Goal: Find specific page/section

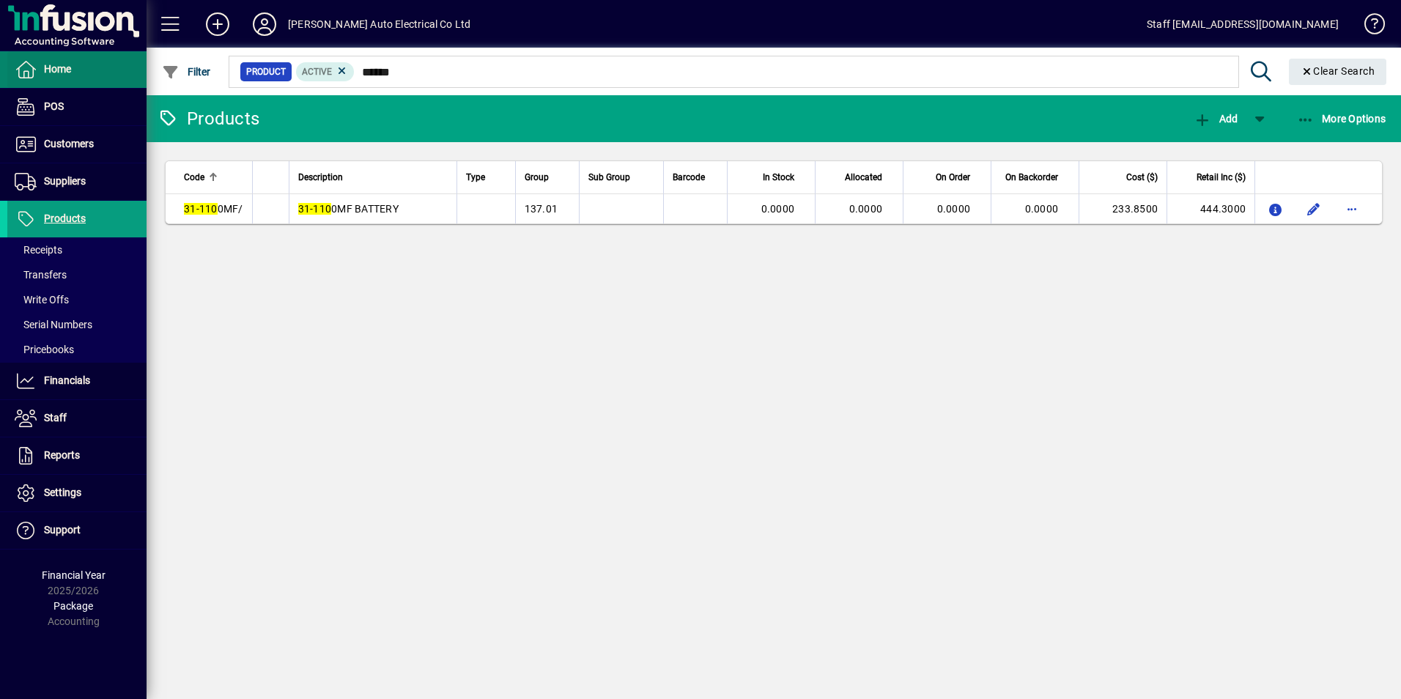
type input "******"
click at [114, 73] on span at bounding box center [76, 69] width 139 height 35
